Goal: Task Accomplishment & Management: Complete application form

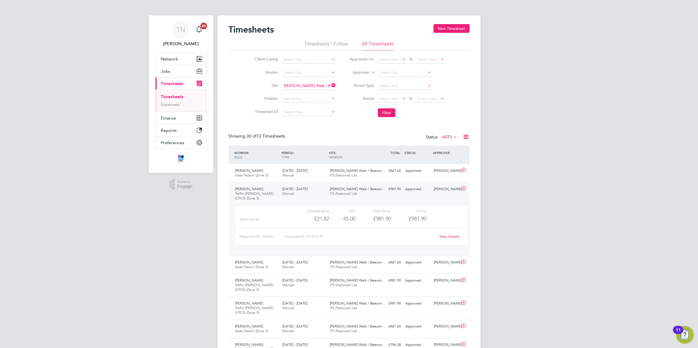
click at [330, 85] on icon at bounding box center [330, 86] width 0 height 8
click at [308, 86] on input at bounding box center [309, 86] width 54 height 8
type input "Long [PERSON_NAME] ([GEOGRAPHIC_DATA])"
click at [385, 113] on button "Filter" at bounding box center [387, 112] width 18 height 9
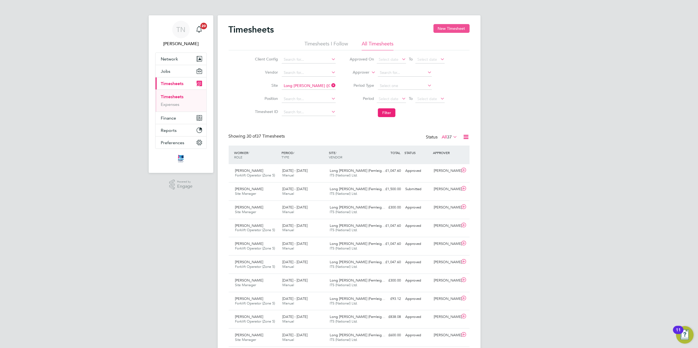
click at [447, 28] on button "New Timesheet" at bounding box center [451, 28] width 36 height 9
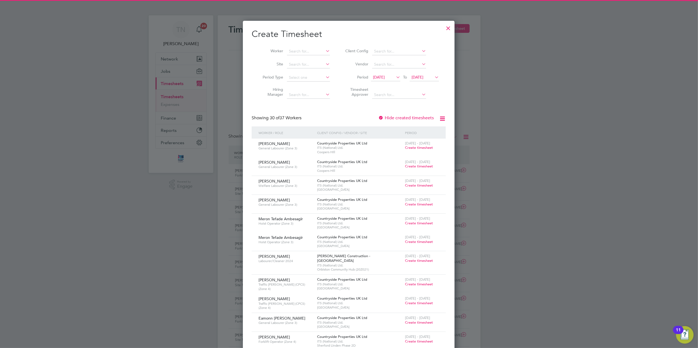
scroll to position [864, 212]
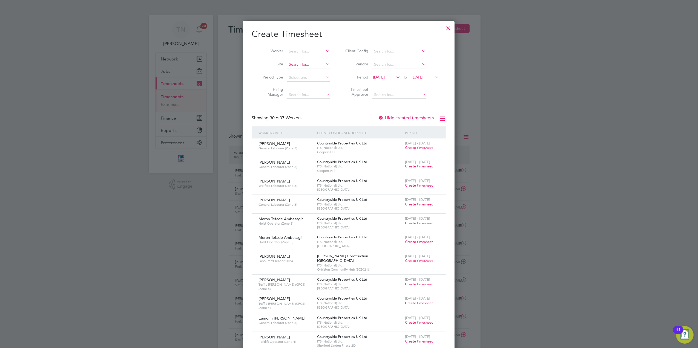
click at [300, 65] on input at bounding box center [308, 65] width 43 height 8
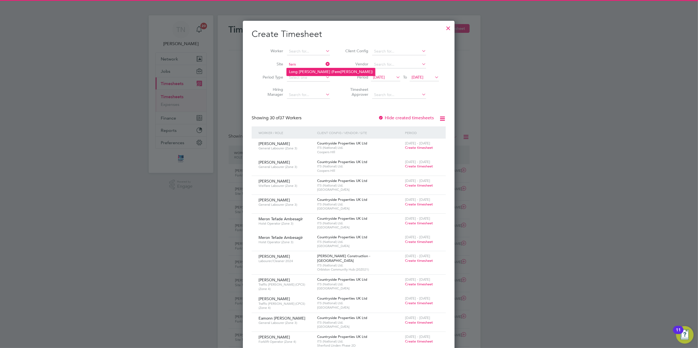
click at [303, 72] on li "Long [PERSON_NAME] ( [PERSON_NAME][GEOGRAPHIC_DATA])" at bounding box center [331, 71] width 88 height 7
type input "Long [PERSON_NAME] ([GEOGRAPHIC_DATA])"
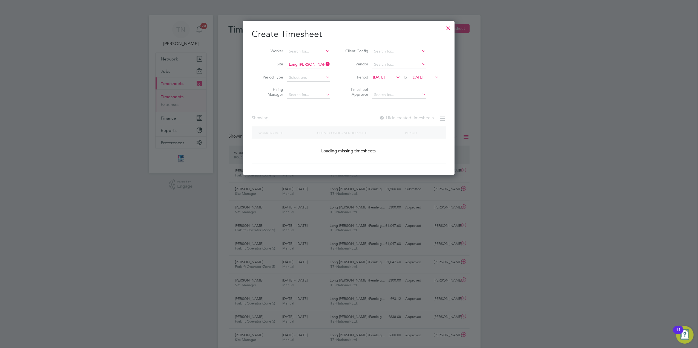
scroll to position [167, 212]
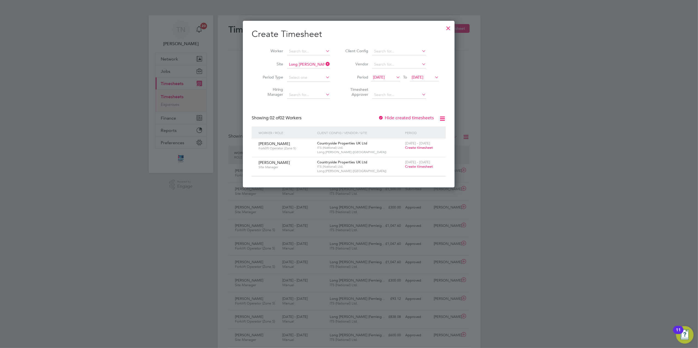
click at [410, 148] on span "Create timesheet" at bounding box center [419, 147] width 28 height 5
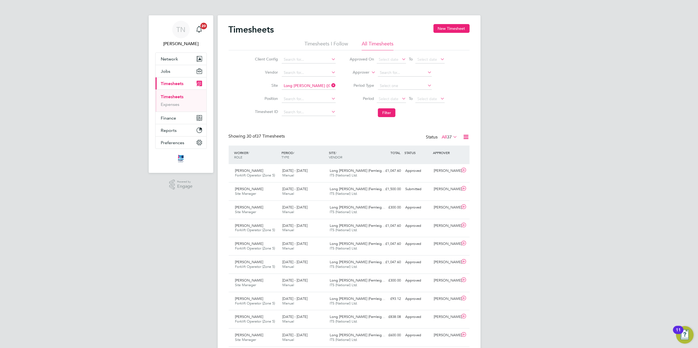
scroll to position [14, 48]
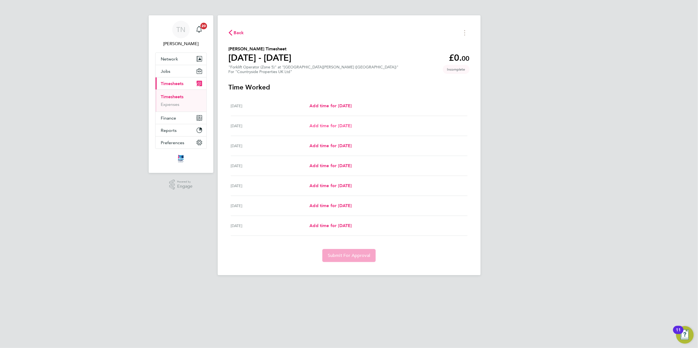
click at [351, 127] on span "Add time for [DATE]" at bounding box center [330, 125] width 42 height 5
select select "30"
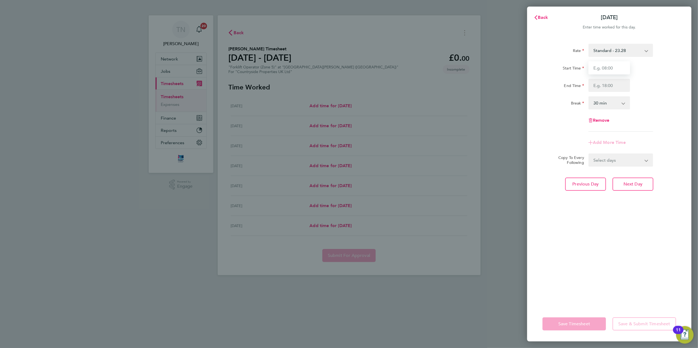
click at [593, 72] on input "Start Time" at bounding box center [609, 67] width 42 height 13
type input "07:30"
type input "16:30"
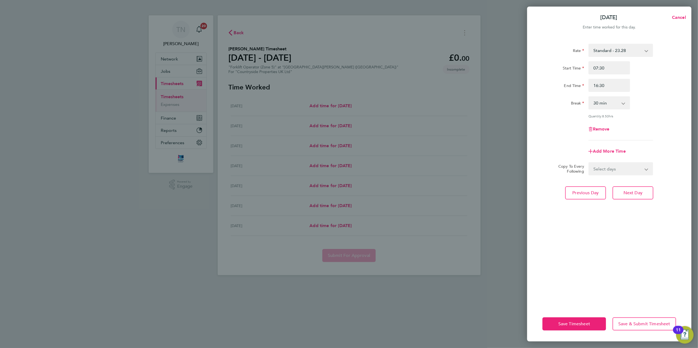
click at [609, 100] on select "0 min 15 min 30 min 45 min 60 min 75 min 90 min" at bounding box center [606, 103] width 34 height 12
select select "0"
click at [589, 97] on select "0 min 15 min 30 min 45 min 60 min 75 min 90 min" at bounding box center [606, 103] width 34 height 12
click at [585, 320] on button "Save Timesheet" at bounding box center [573, 323] width 63 height 13
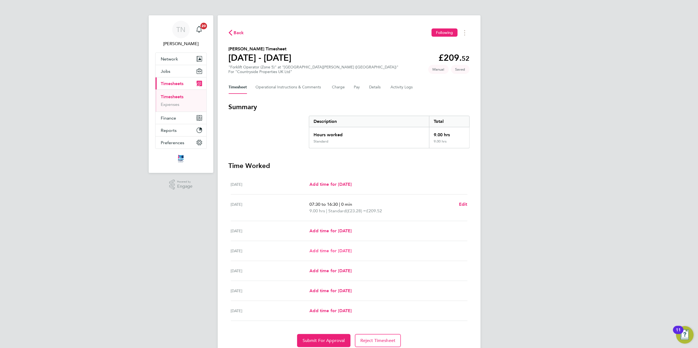
click at [345, 250] on span "Add time for [DATE]" at bounding box center [330, 250] width 42 height 5
select select "30"
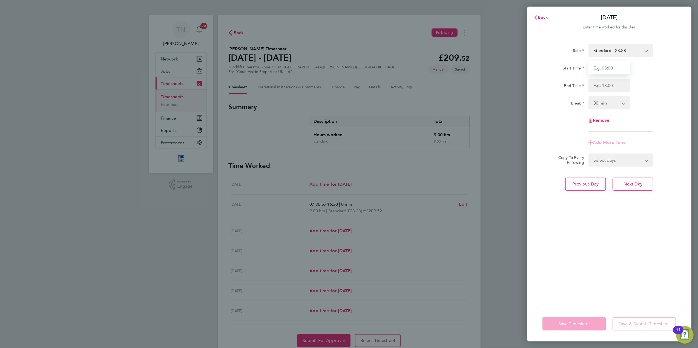
click at [602, 68] on input "Start Time" at bounding box center [609, 67] width 42 height 13
type input "07:30"
type input "16:30"
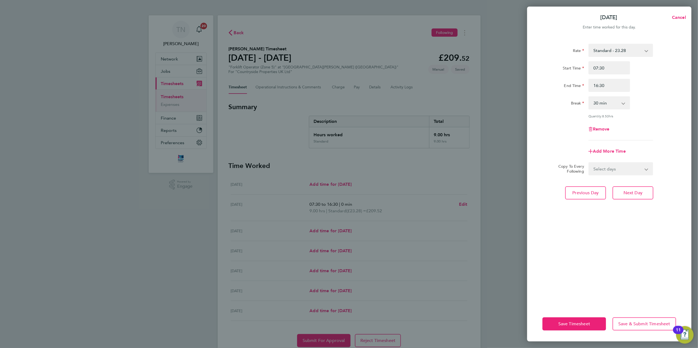
click at [600, 101] on select "0 min 15 min 30 min 45 min 60 min 75 min 90 min" at bounding box center [606, 103] width 34 height 12
select select "0"
click at [589, 97] on select "0 min 15 min 30 min 45 min 60 min 75 min 90 min" at bounding box center [606, 103] width 34 height 12
click at [582, 321] on button "Save Timesheet" at bounding box center [573, 323] width 63 height 13
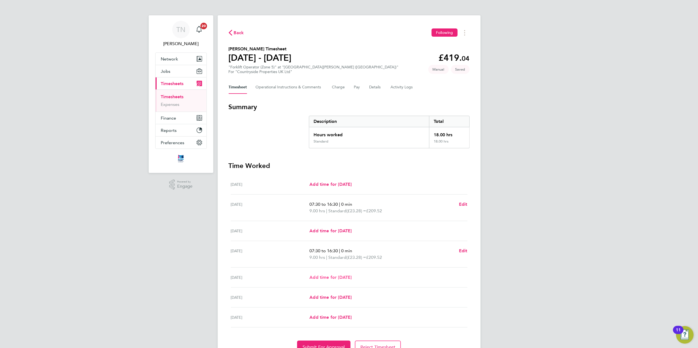
click at [351, 280] on span "Add time for [DATE]" at bounding box center [330, 277] width 42 height 5
select select "30"
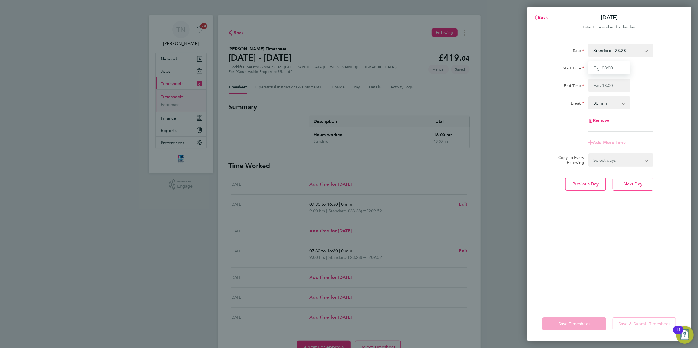
click at [607, 66] on input "Start Time" at bounding box center [609, 67] width 42 height 13
type input "07:30"
type input "16:30"
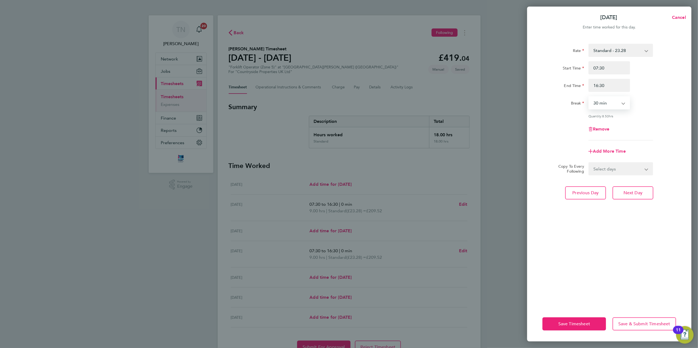
drag, startPoint x: 612, startPoint y: 102, endPoint x: 612, endPoint y: 107, distance: 5.2
click at [612, 102] on select "0 min 15 min 30 min 45 min 60 min 75 min 90 min" at bounding box center [606, 103] width 34 height 12
select select "0"
click at [589, 97] on select "0 min 15 min 30 min 45 min 60 min 75 min 90 min" at bounding box center [606, 103] width 34 height 12
click at [567, 322] on span "Save Timesheet" at bounding box center [574, 323] width 32 height 5
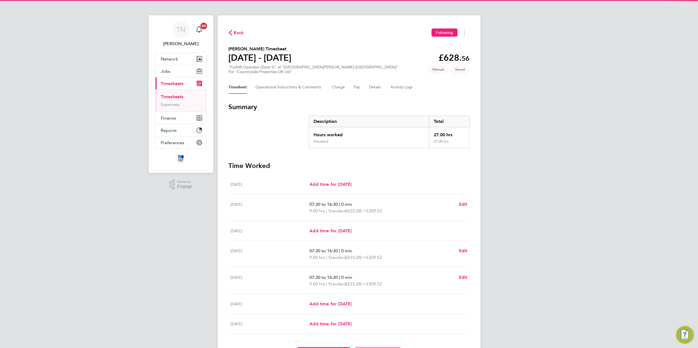
click at [473, 224] on div "Back Following [PERSON_NAME] Timesheet [DATE] - [DATE] £628. 56 "Forklift Opera…" at bounding box center [349, 194] width 263 height 358
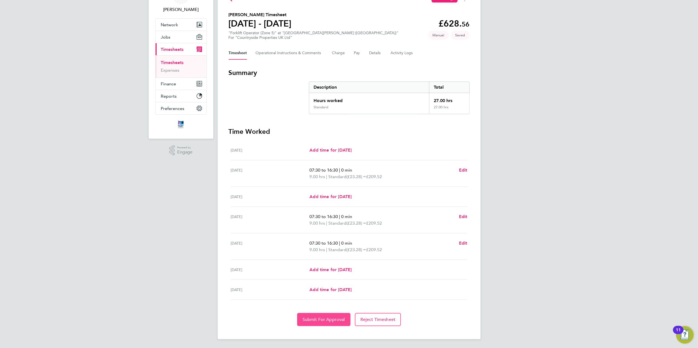
click at [336, 315] on button "Submit For Approval" at bounding box center [323, 319] width 53 height 13
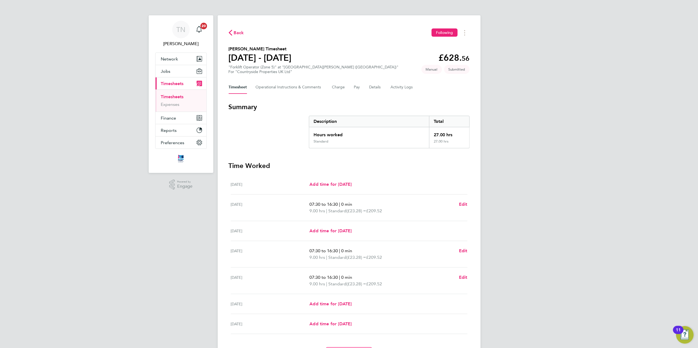
click at [238, 32] on span "Back" at bounding box center [239, 33] width 10 height 7
